Goal: Check status: Check status

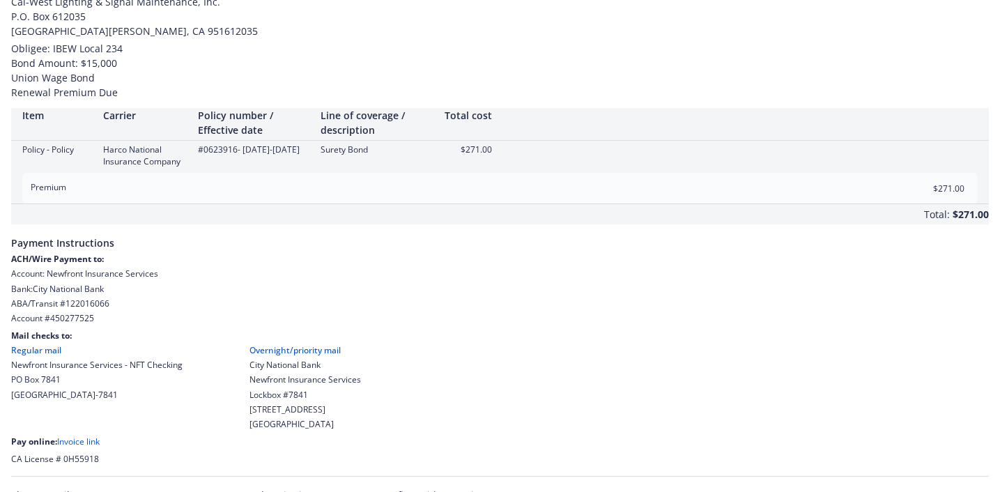
scroll to position [92, 0]
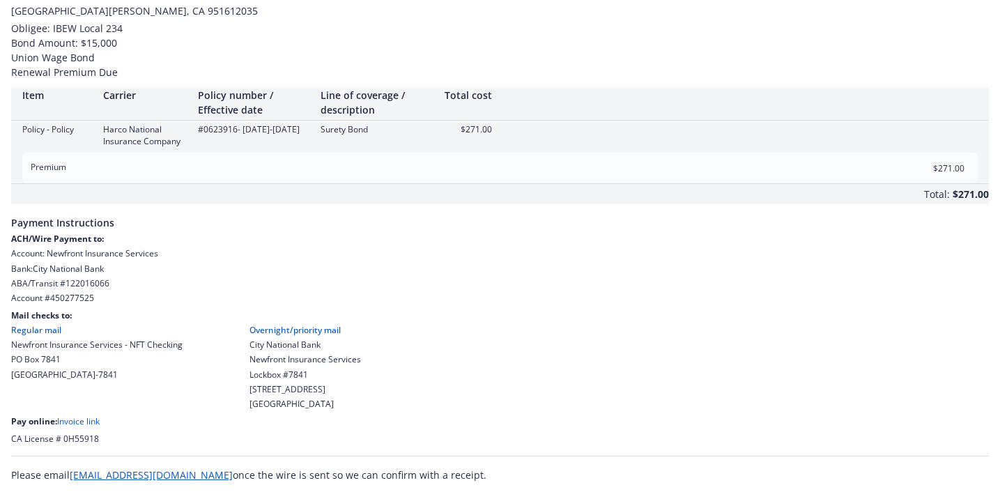
click at [94, 420] on link "Invoice link" at bounding box center [78, 421] width 43 height 12
